Goal: Communication & Community: Answer question/provide support

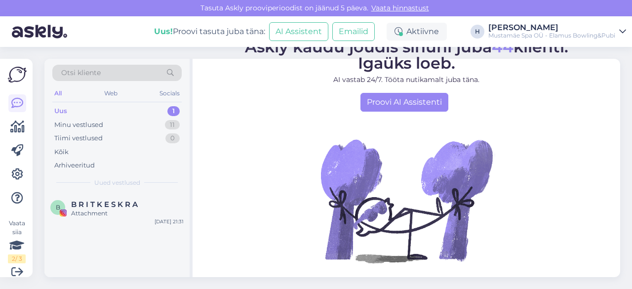
click at [128, 111] on div "Uus 1" at bounding box center [116, 111] width 129 height 14
click at [124, 206] on span "B R I T K E S K R A" at bounding box center [104, 204] width 67 height 9
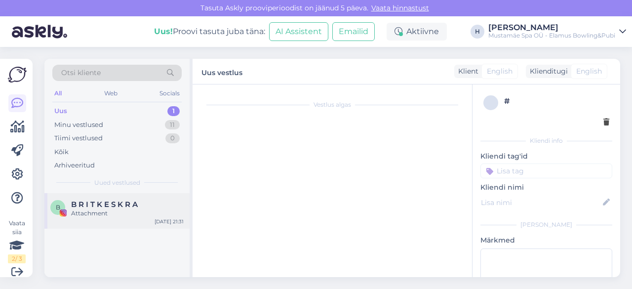
scroll to position [21, 0]
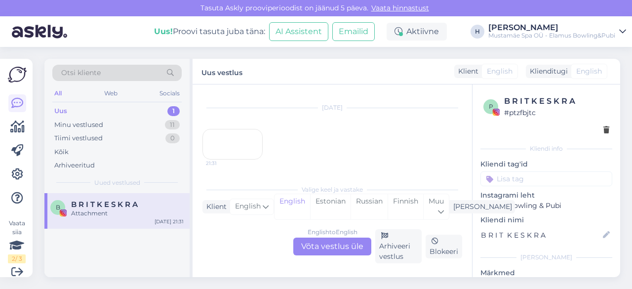
click at [220, 152] on div "21:31" at bounding box center [233, 144] width 60 height 31
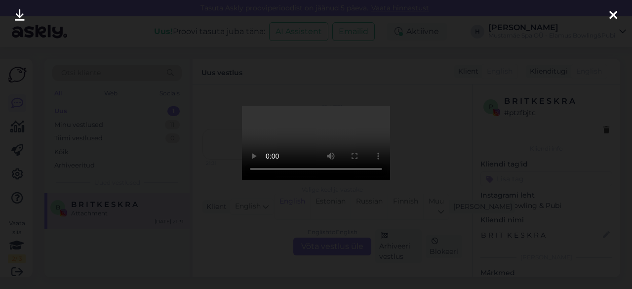
click at [610, 17] on icon at bounding box center [614, 15] width 8 height 13
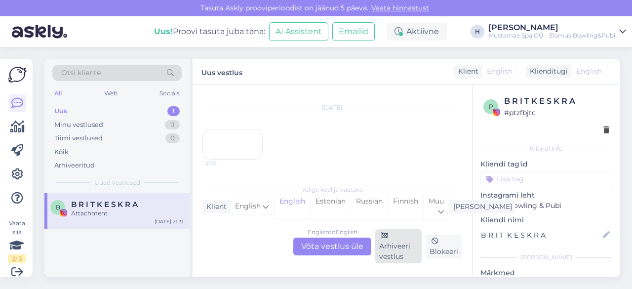
click at [409, 254] on div "Arhiveeri vestlus" at bounding box center [398, 246] width 46 height 34
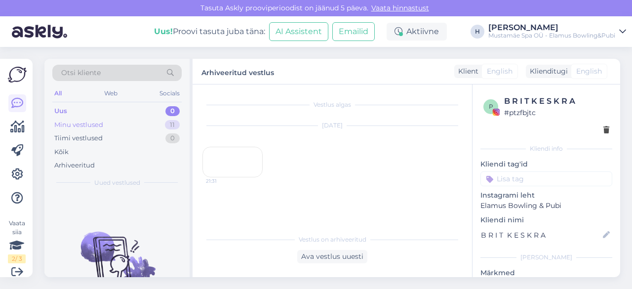
click at [131, 125] on div "Minu vestlused 11" at bounding box center [116, 125] width 129 height 14
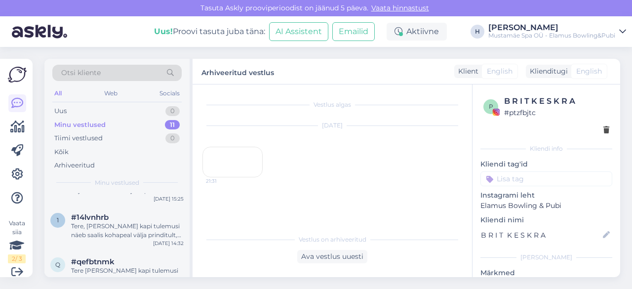
scroll to position [395, 0]
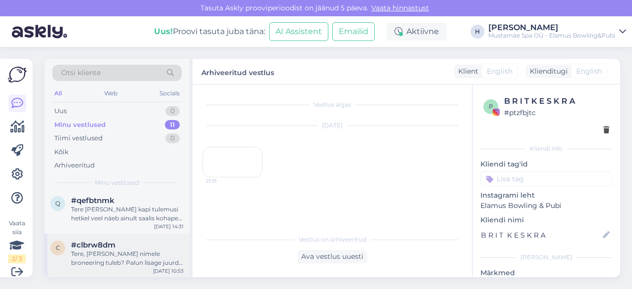
click at [135, 260] on div "Tere, [PERSON_NAME] nimele broneering tuleb? Palun lisage juurde ka oma telefon…" at bounding box center [127, 258] width 113 height 18
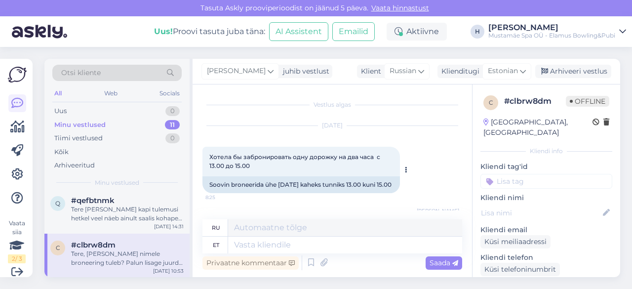
scroll to position [88, 0]
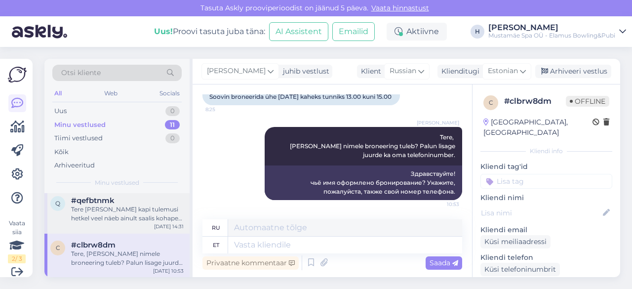
click at [108, 212] on div "Tere [PERSON_NAME] kapi tulemusi hetkel veel näeb ainult saalis kohapeal välja …" at bounding box center [127, 214] width 113 height 18
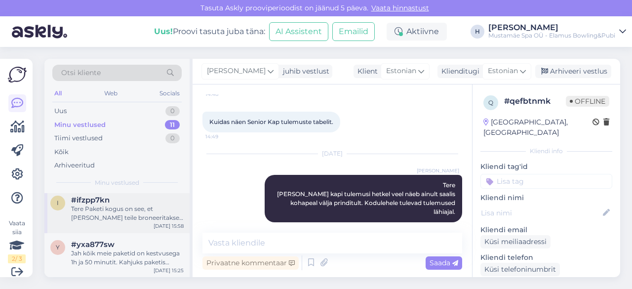
scroll to position [247, 0]
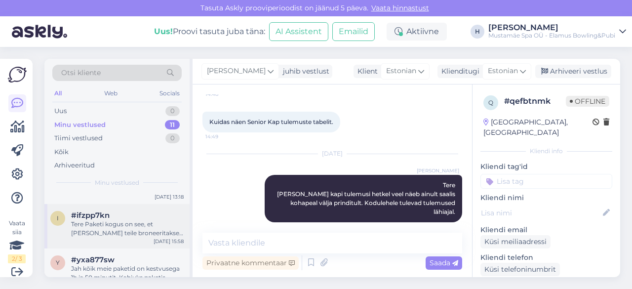
click at [138, 244] on div "i #ifzpp7kn Tere Paketi kogus on see, et [PERSON_NAME] teile broneeritakse. Kui…" at bounding box center [116, 226] width 145 height 44
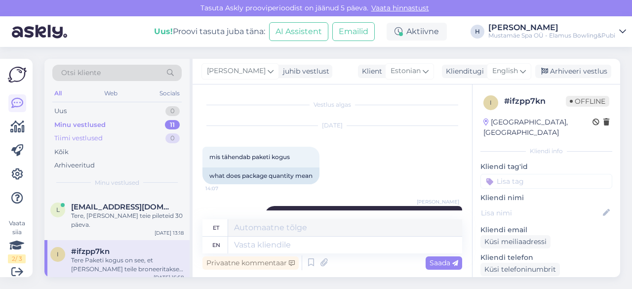
scroll to position [198, 0]
